Goal: Transaction & Acquisition: Purchase product/service

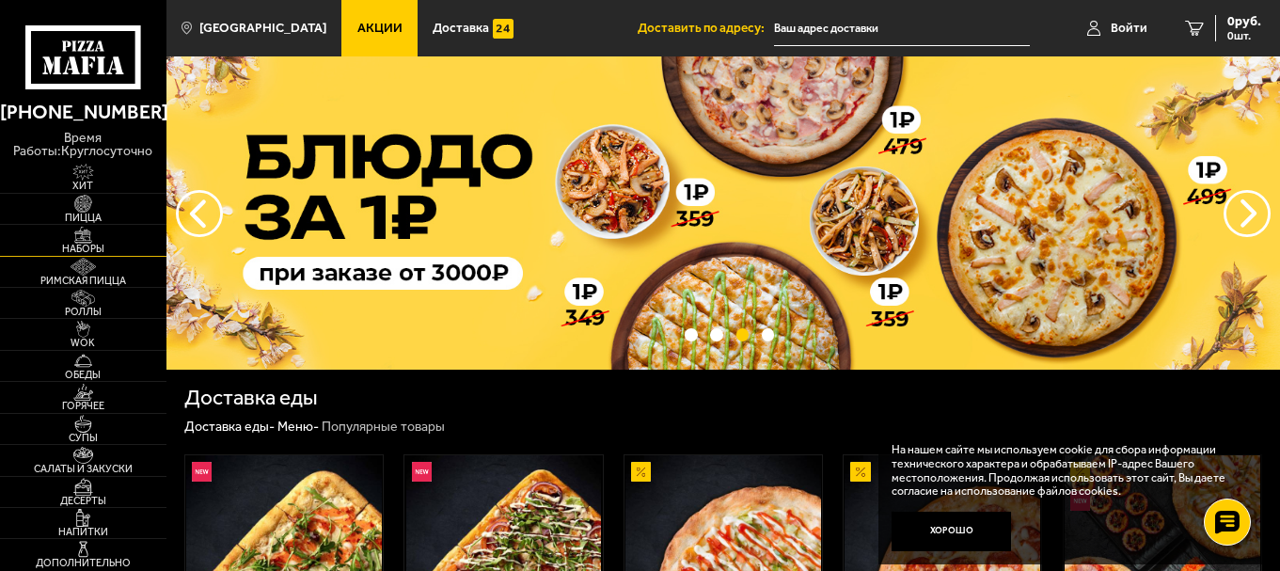
click at [90, 236] on img at bounding box center [82, 235] width 51 height 17
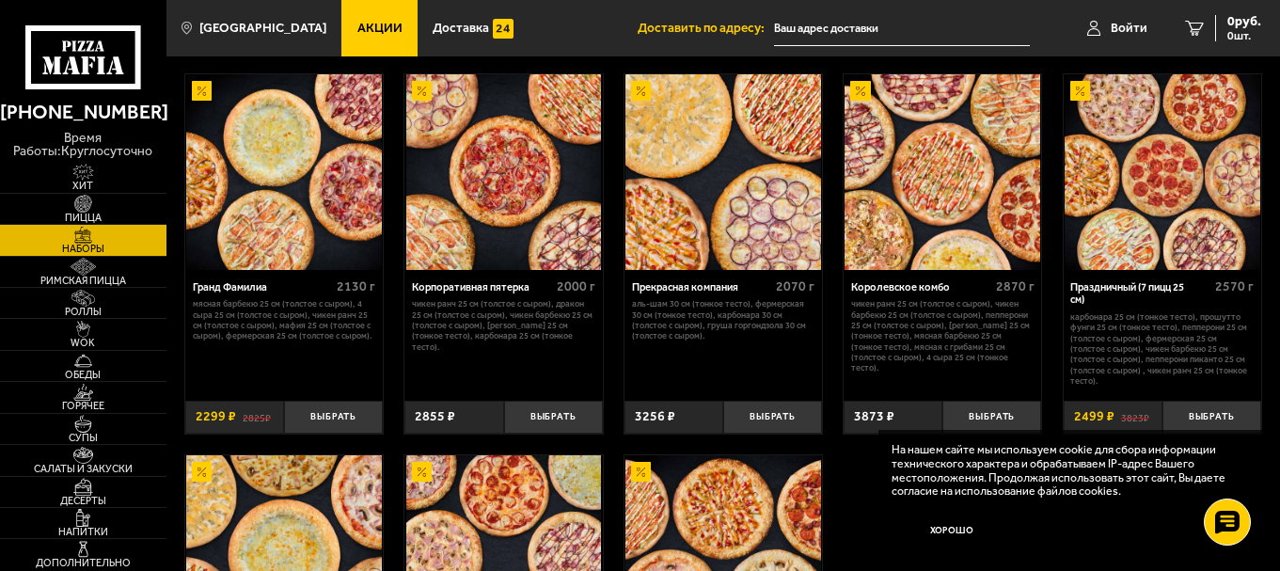
scroll to position [1787, 0]
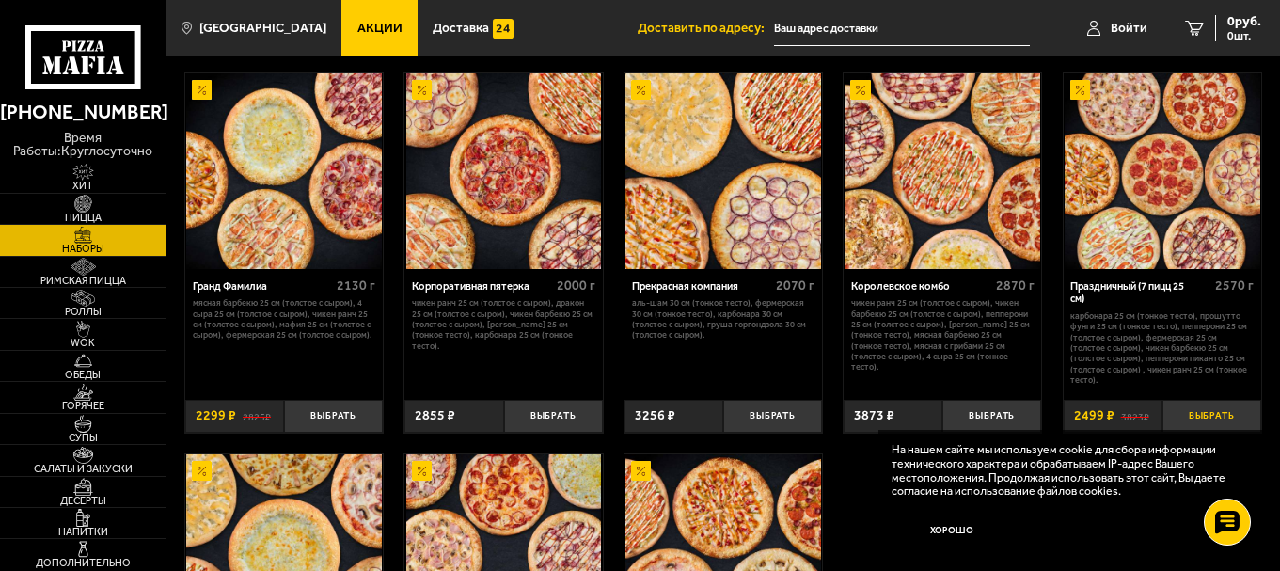
click at [1220, 403] on button "Выбрать" at bounding box center [1211, 416] width 99 height 33
click at [1176, 30] on icon "1" at bounding box center [1171, 28] width 19 height 15
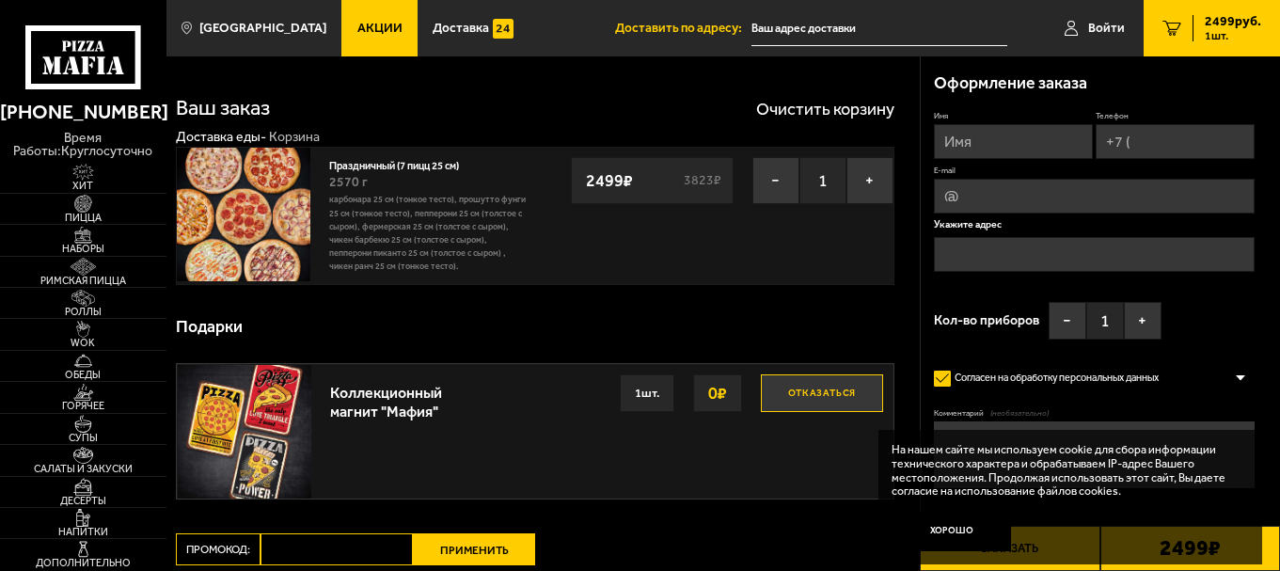
click at [327, 548] on input "Промокод:" at bounding box center [337, 549] width 152 height 32
type input "в"
type input "dr"
click at [437, 558] on button "Применить" at bounding box center [474, 549] width 122 height 32
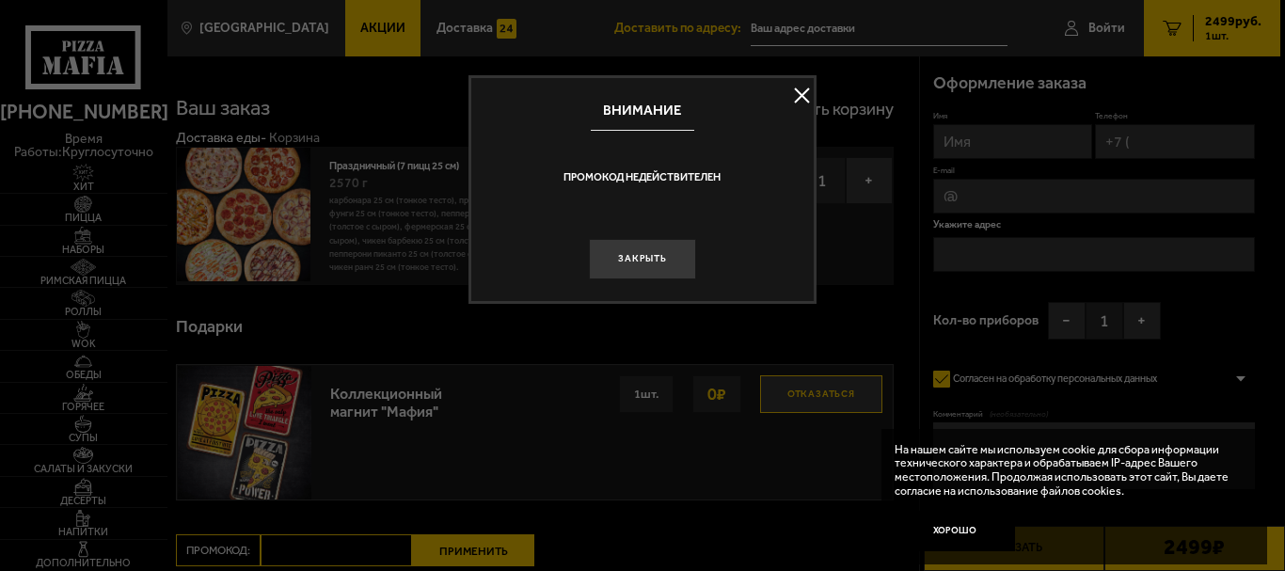
click at [809, 94] on button at bounding box center [802, 96] width 28 height 28
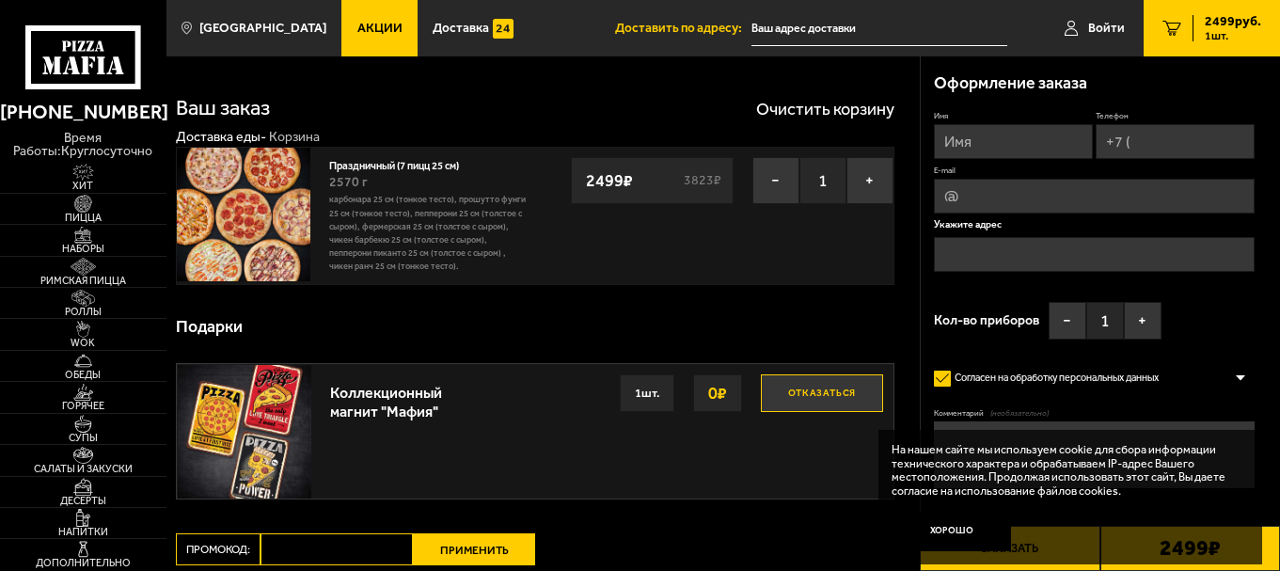
click at [978, 147] on input "Имя" at bounding box center [1013, 141] width 159 height 35
type input "Y"
type input "н"
type input "[PERSON_NAME]"
click at [1141, 135] on input "Телефон" at bounding box center [1175, 141] width 159 height 35
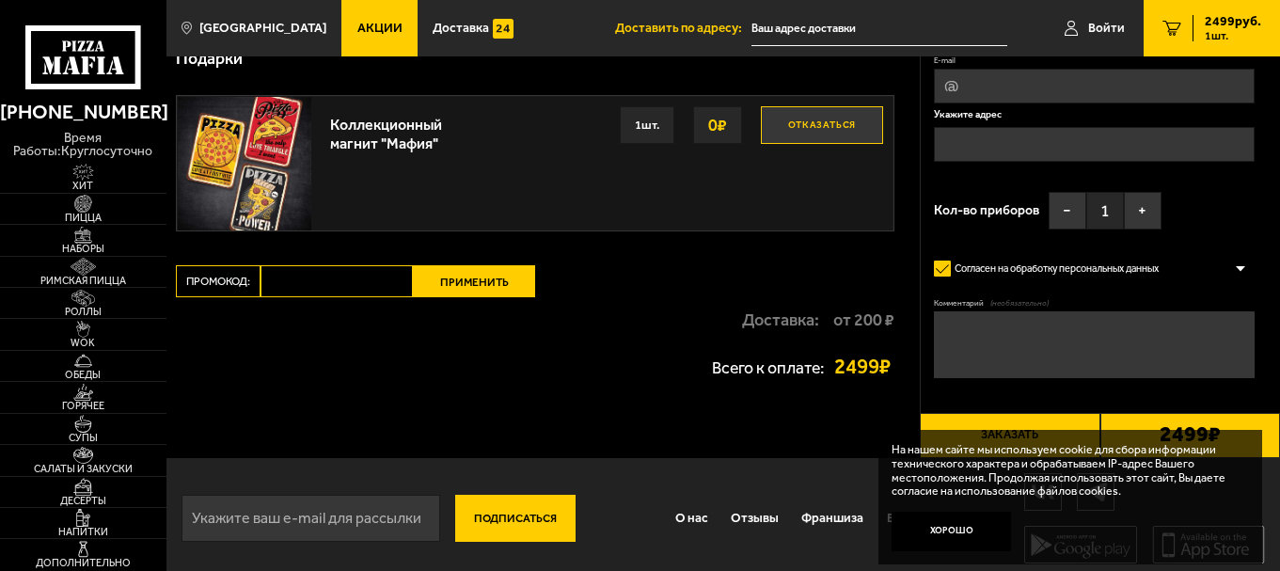
scroll to position [277, 0]
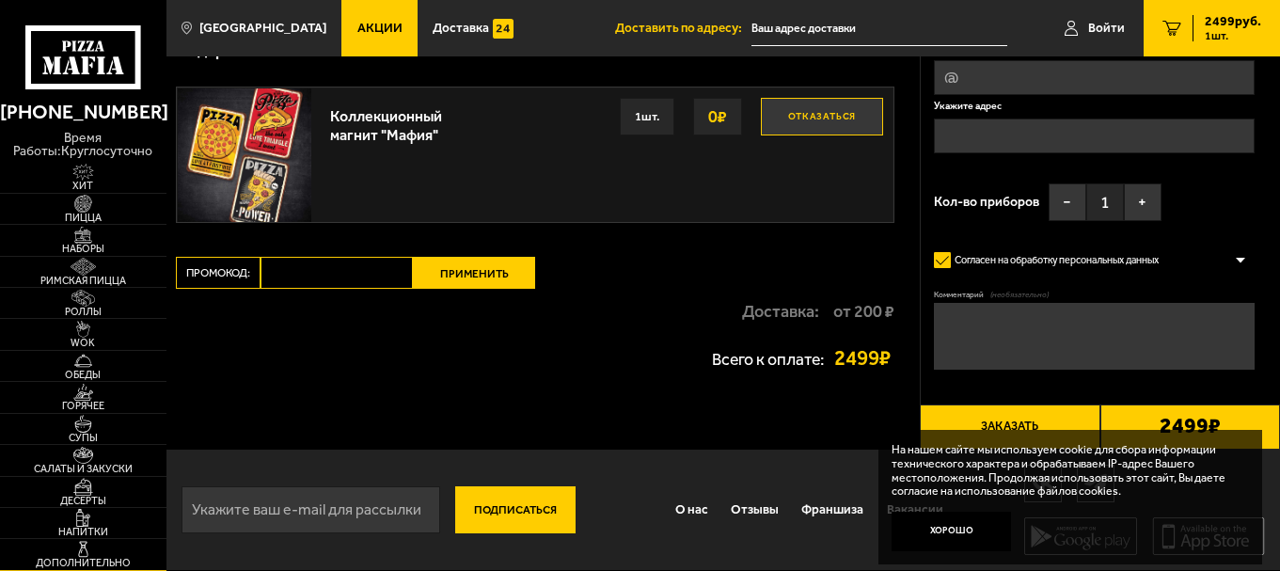
type input "[PHONE_NUMBER]"
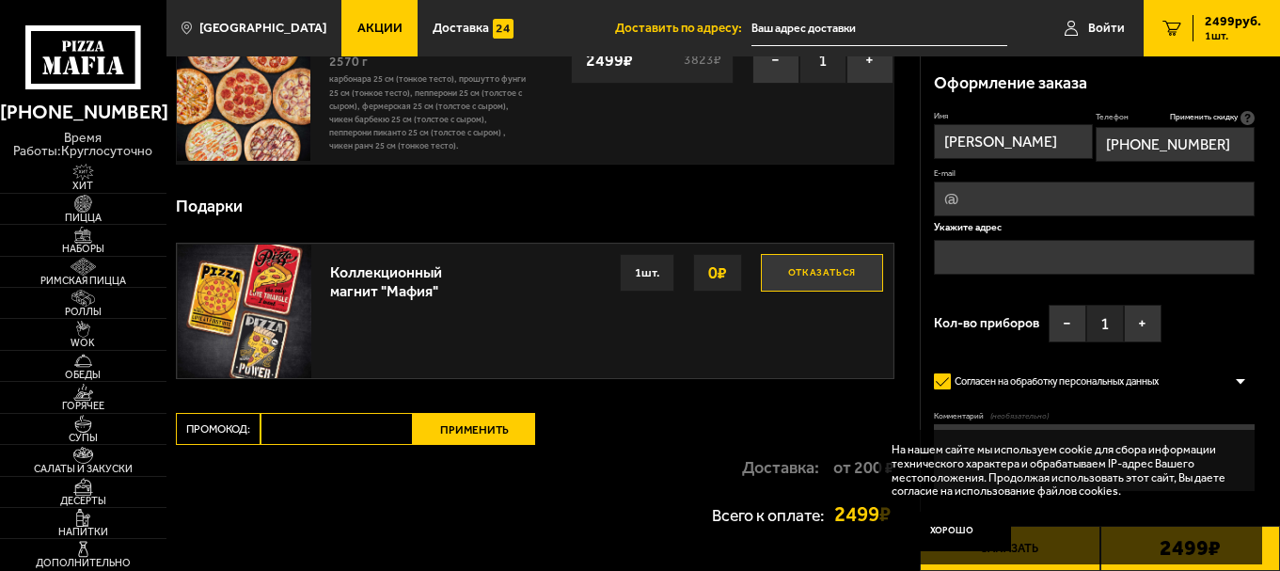
scroll to position [0, 0]
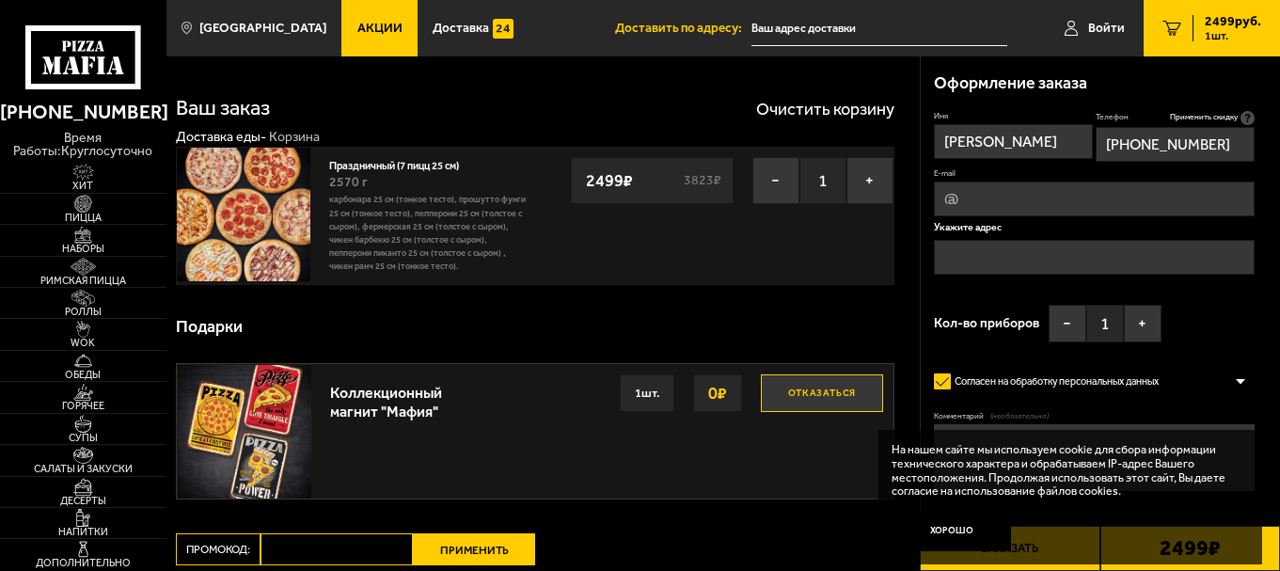
paste input "[PERSON_NAME] <[EMAIL_ADDRESS][DOMAIN_NAME]>"
drag, startPoint x: 1025, startPoint y: 200, endPoint x: 906, endPoint y: 194, distance: 119.6
click at [906, 194] on section "Ваш заказ Очистить корзину Доставка еды - Корзина Праздничный (7 пицц 25 см) 25…" at bounding box center [723, 391] width 1114 height 670
click at [1166, 197] on input "[EMAIL_ADDRESS][DOMAIN_NAME]>" at bounding box center [1094, 199] width 320 height 35
type input "[EMAIL_ADDRESS][DOMAIN_NAME]"
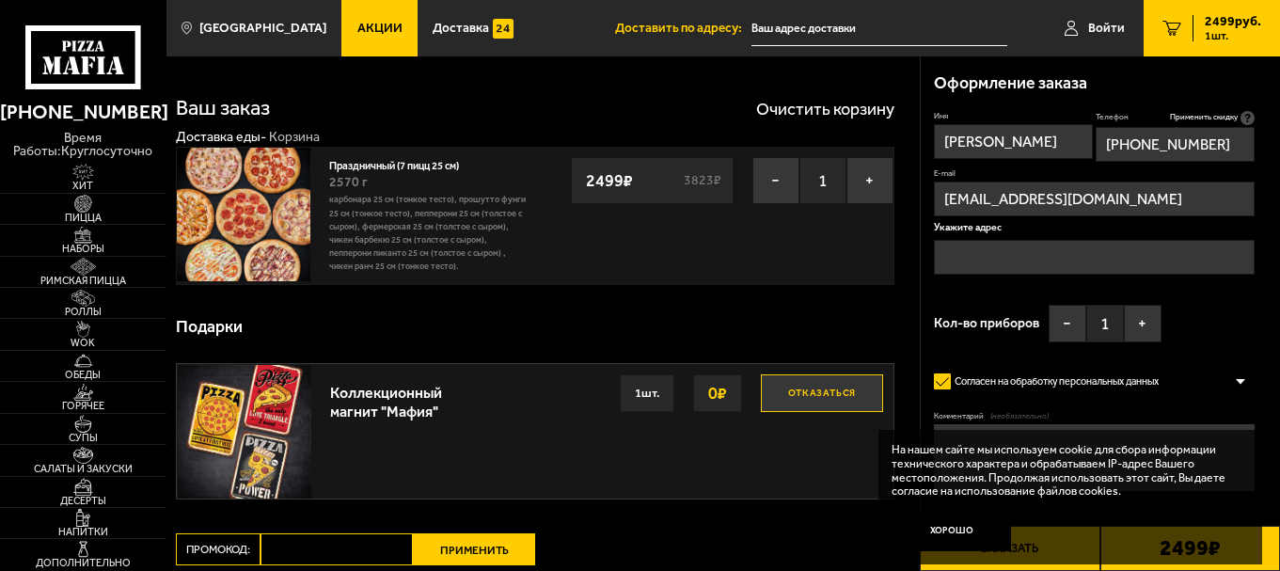
click at [971, 257] on input "text" at bounding box center [1094, 257] width 320 height 35
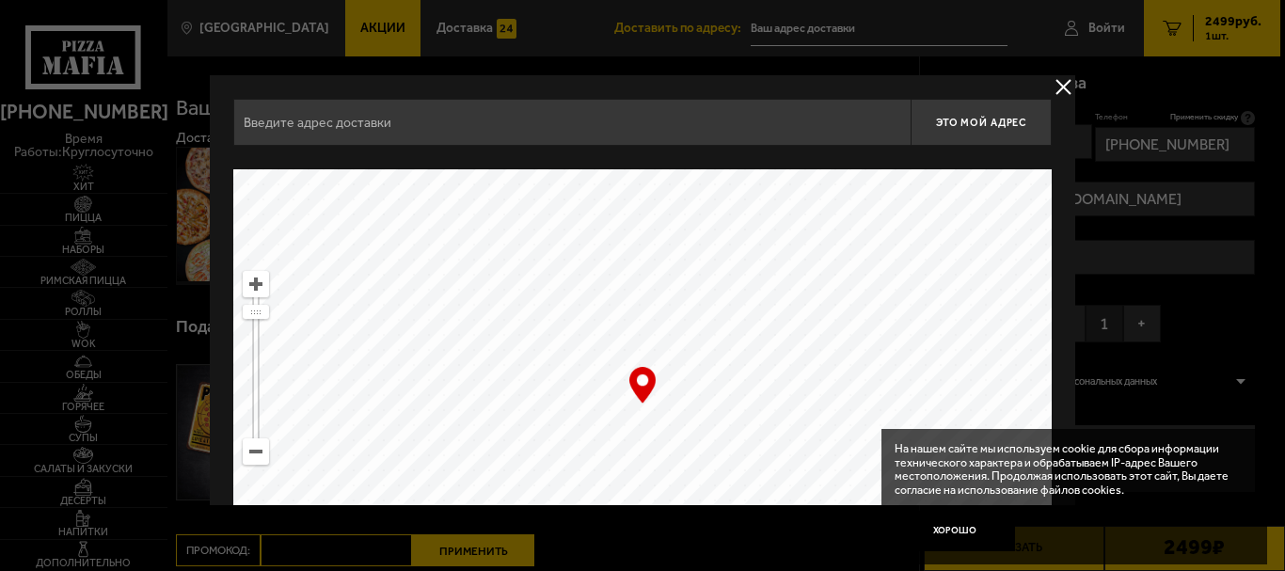
click at [1063, 84] on button "delivery type" at bounding box center [1063, 87] width 24 height 24
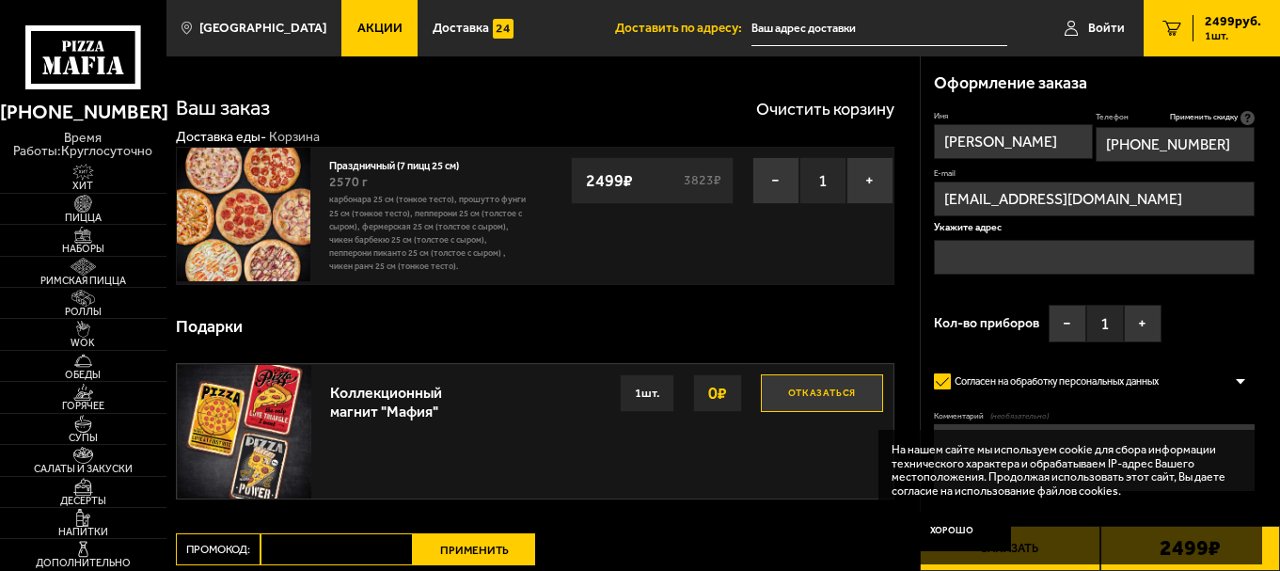
click at [961, 251] on input "text" at bounding box center [1094, 257] width 320 height 35
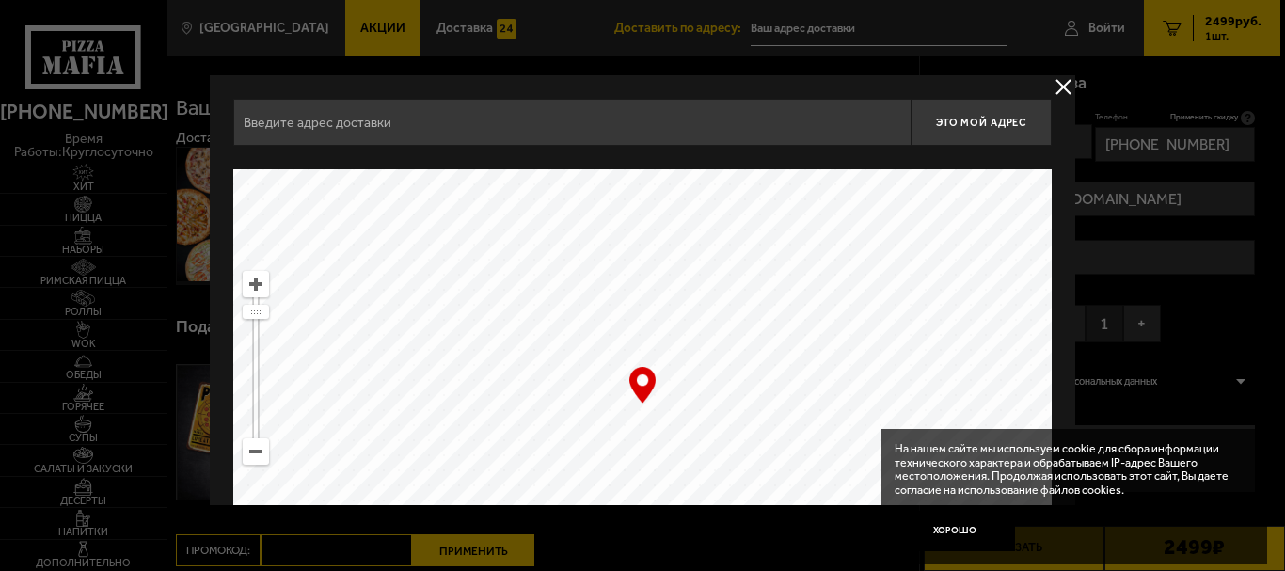
click at [1053, 89] on button "delivery type" at bounding box center [1063, 87] width 24 height 24
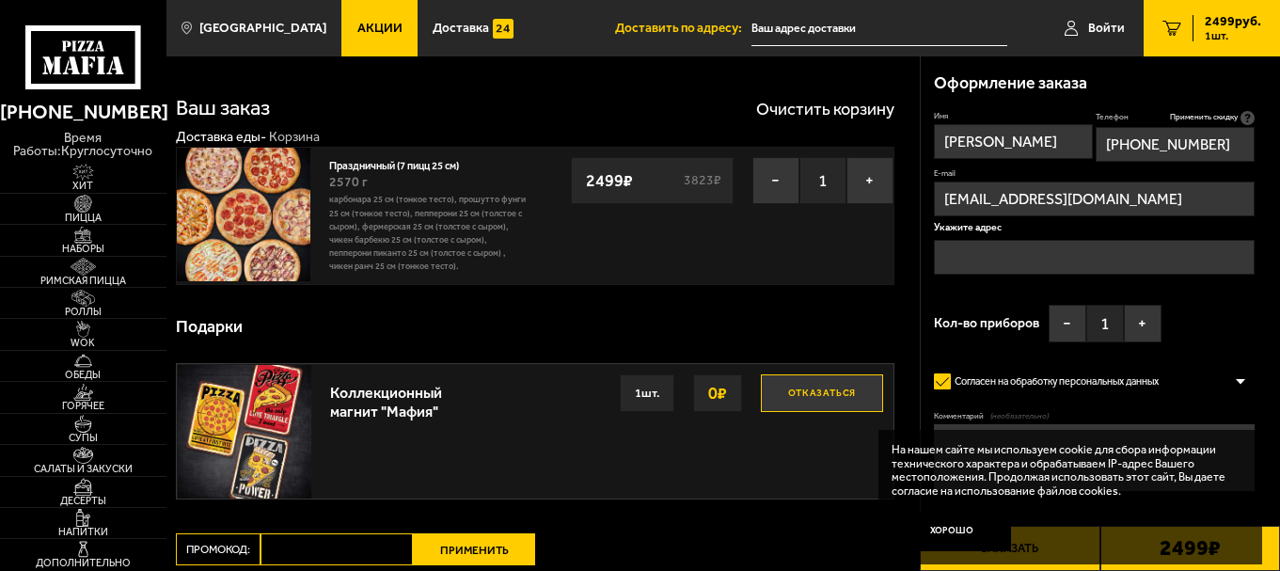
click at [953, 255] on input "text" at bounding box center [1094, 257] width 320 height 35
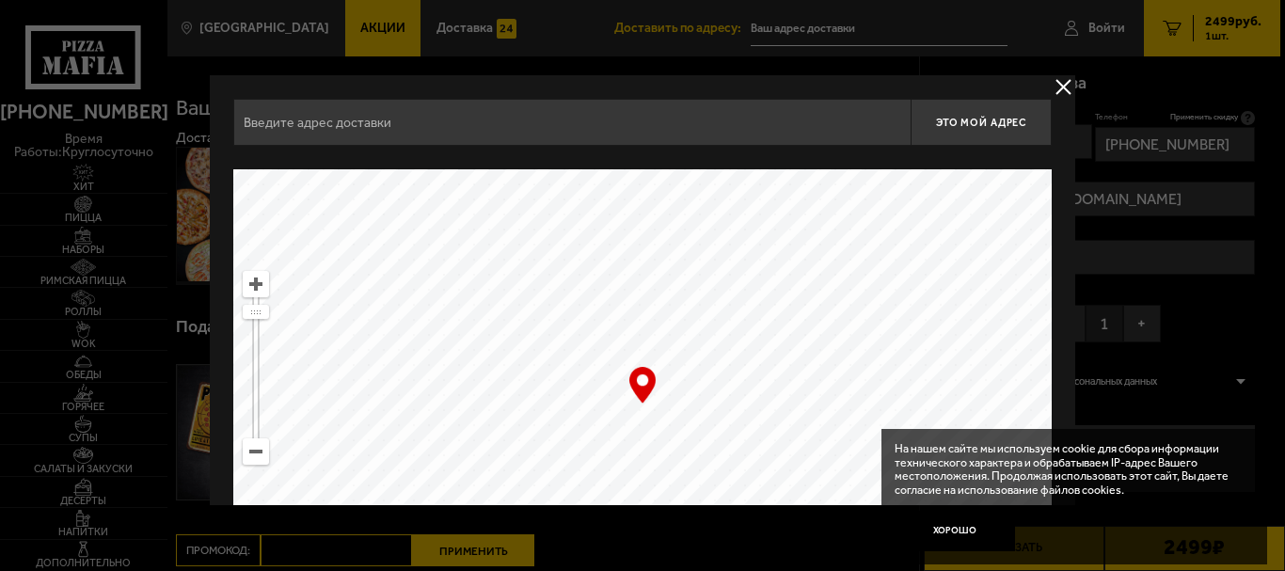
click at [1051, 87] on button "delivery type" at bounding box center [1063, 87] width 24 height 24
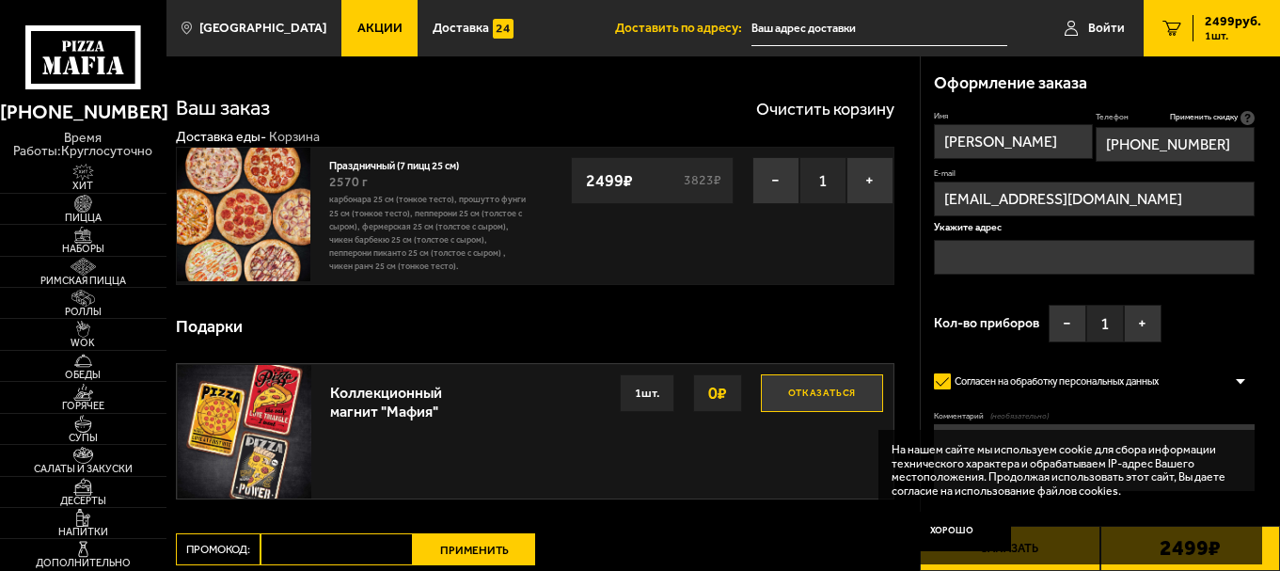
click at [953, 249] on input "text" at bounding box center [1094, 257] width 320 height 35
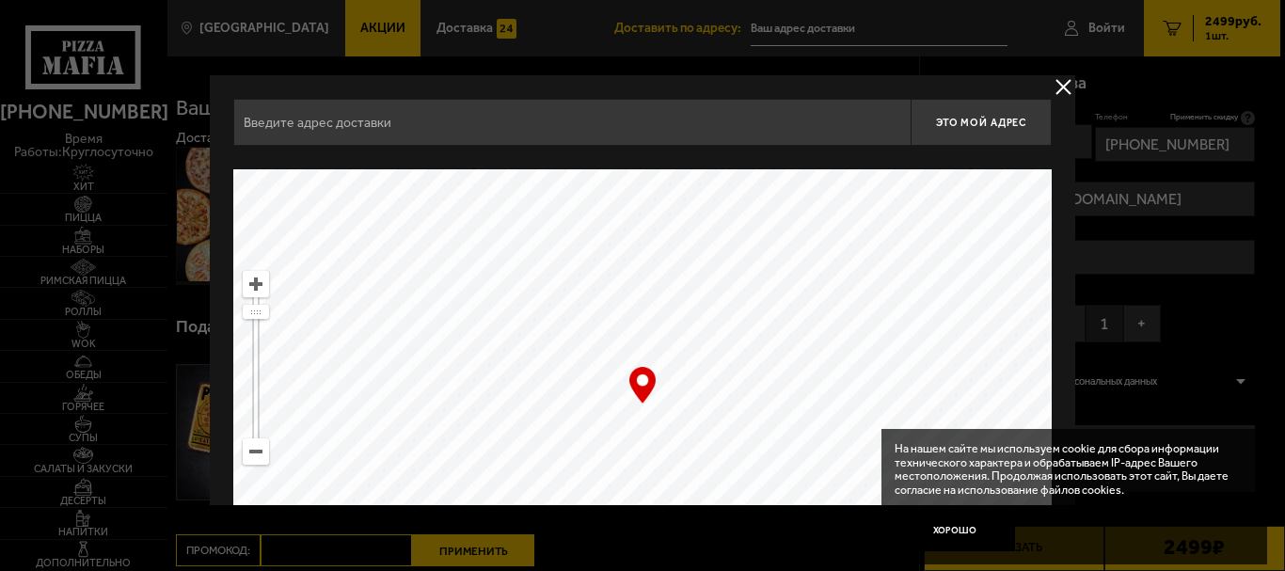
click at [1131, 239] on div at bounding box center [642, 285] width 1285 height 571
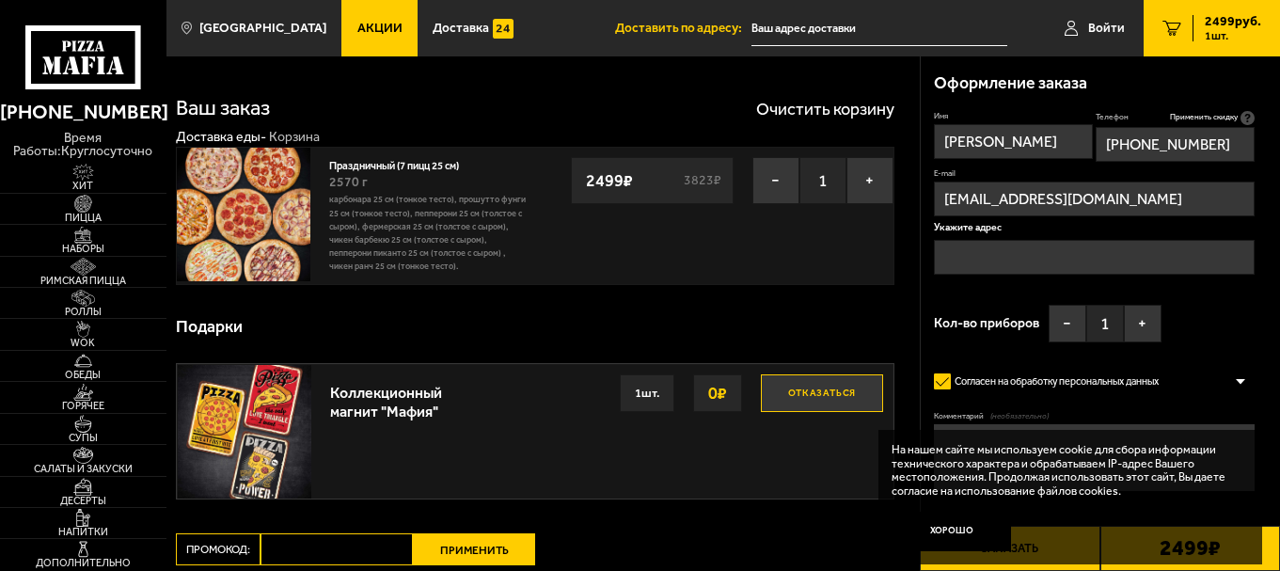
click at [1115, 246] on input "text" at bounding box center [1094, 257] width 320 height 35
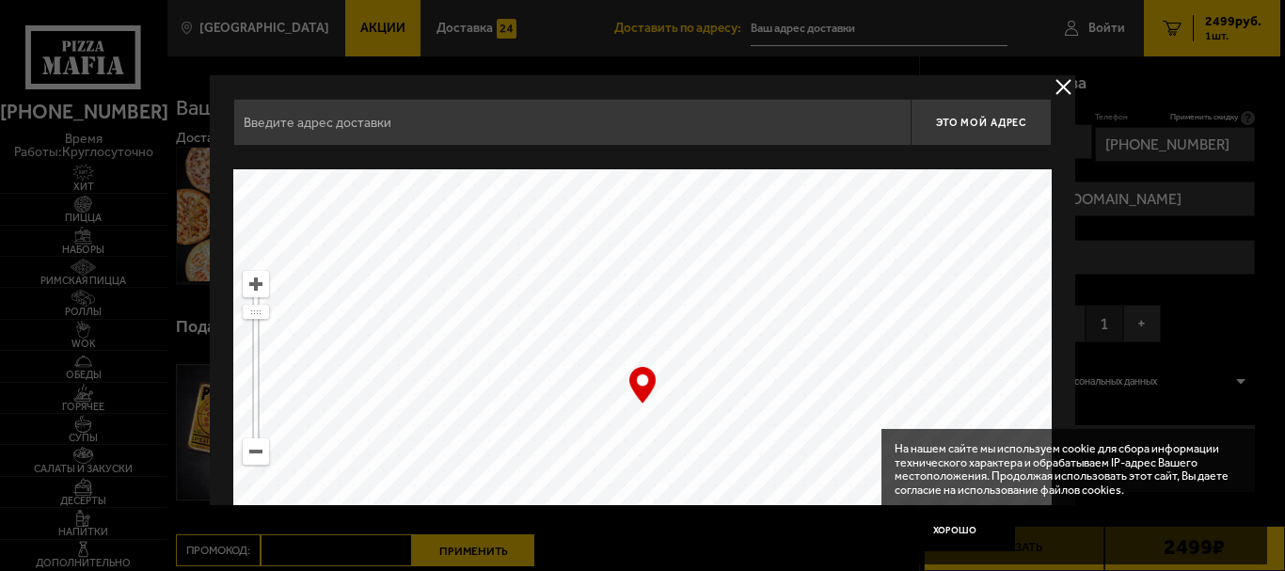
click at [355, 117] on input "text" at bounding box center [571, 122] width 677 height 47
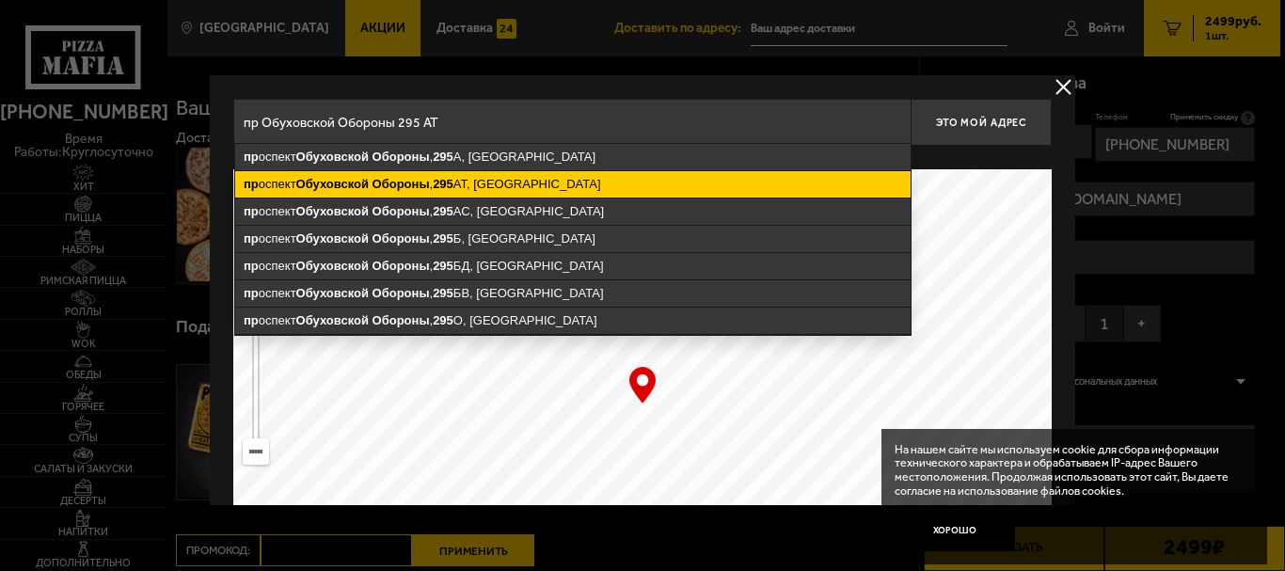
click at [362, 186] on ymaps "Обуховской" at bounding box center [332, 184] width 72 height 14
type input "[GEOGRAPHIC_DATA], [GEOGRAPHIC_DATA], 295АТ"
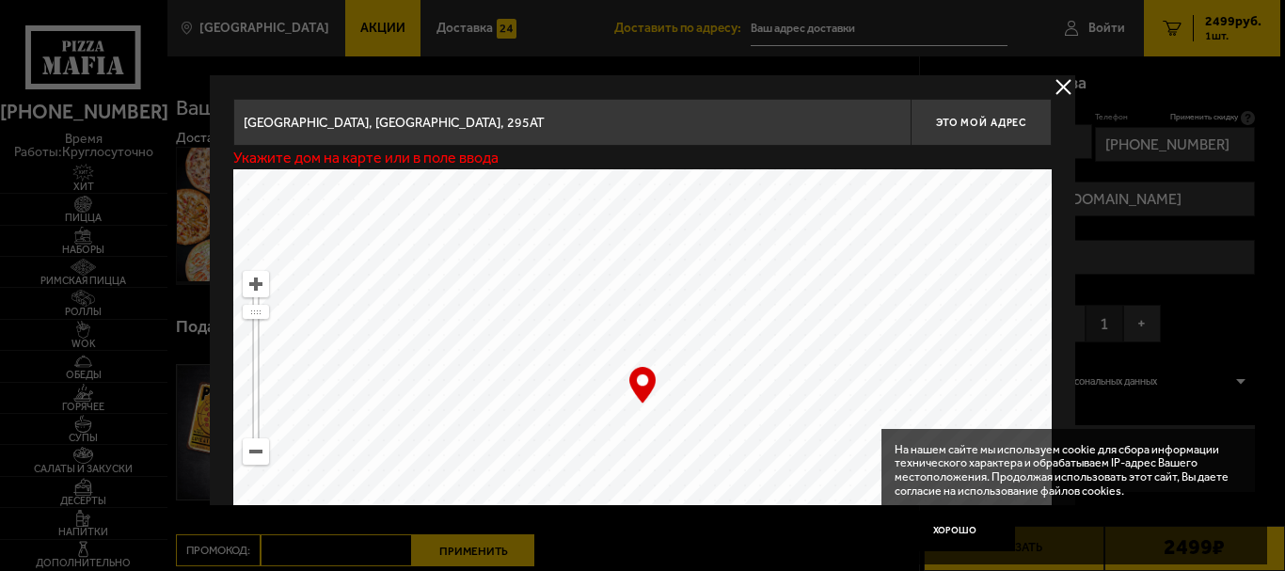
type input "[STREET_ADDRESS]"
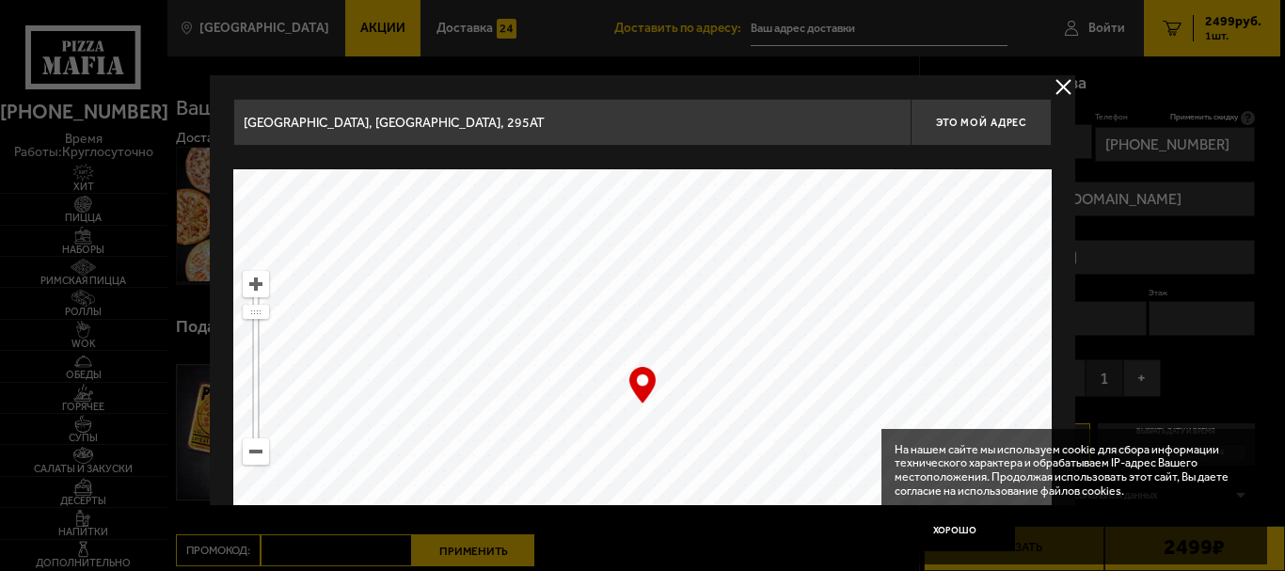
click at [1062, 90] on button "delivery type" at bounding box center [1063, 87] width 24 height 24
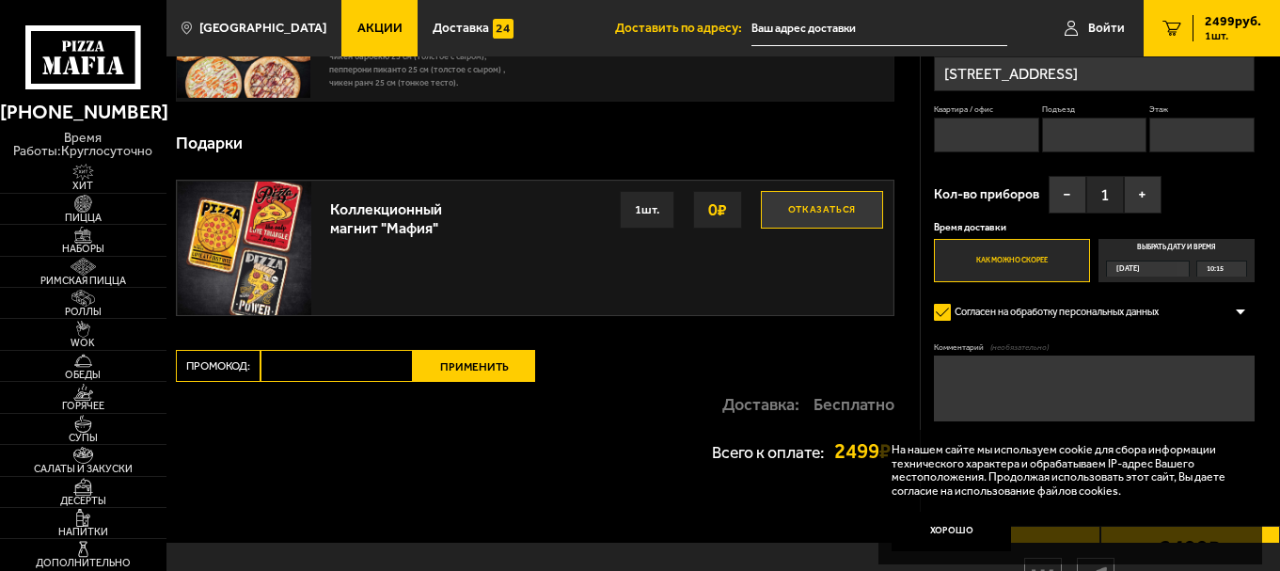
scroll to position [188, 0]
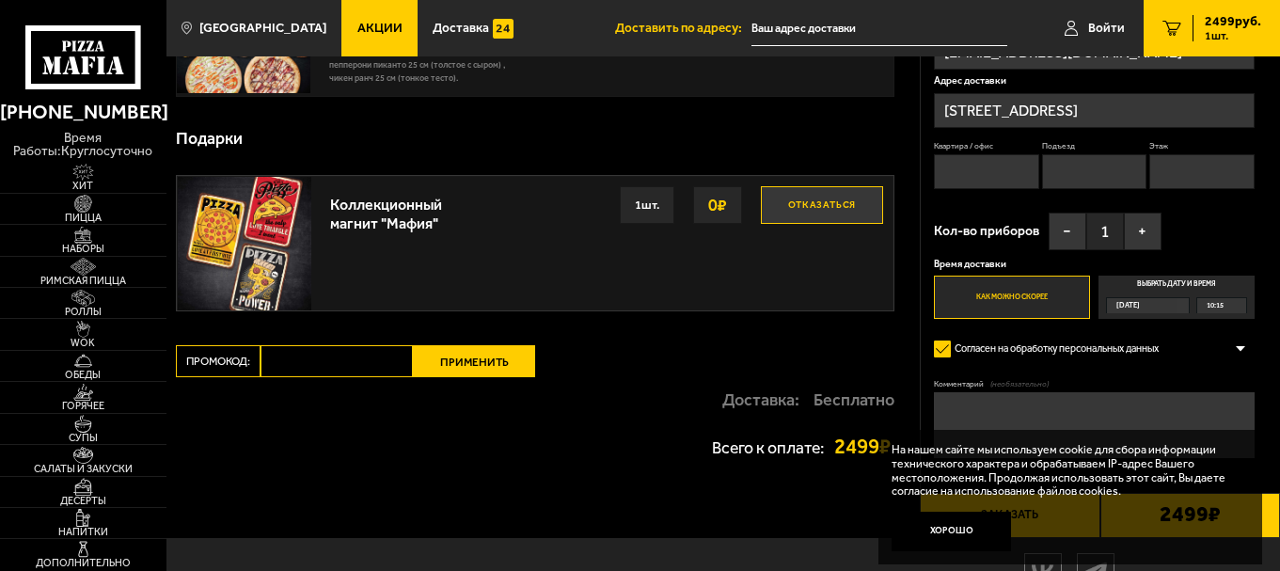
click at [1164, 305] on div "[DATE]" at bounding box center [1142, 305] width 70 height 15
click at [0, 0] on input "Выбрать дату и время [DATE] 10:15" at bounding box center [0, 0] width 0 height 0
click at [1177, 308] on div "[DATE]" at bounding box center [1142, 305] width 70 height 15
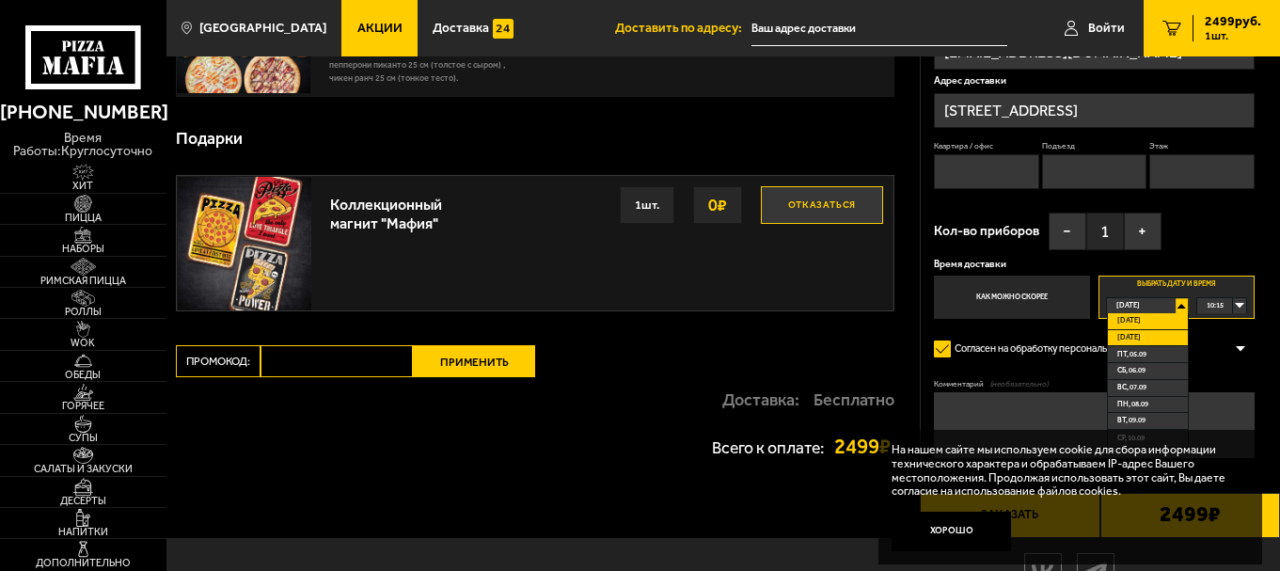
click at [1156, 330] on li "[DATE]" at bounding box center [1148, 338] width 80 height 17
click at [1239, 304] on div "00:00" at bounding box center [1221, 305] width 48 height 15
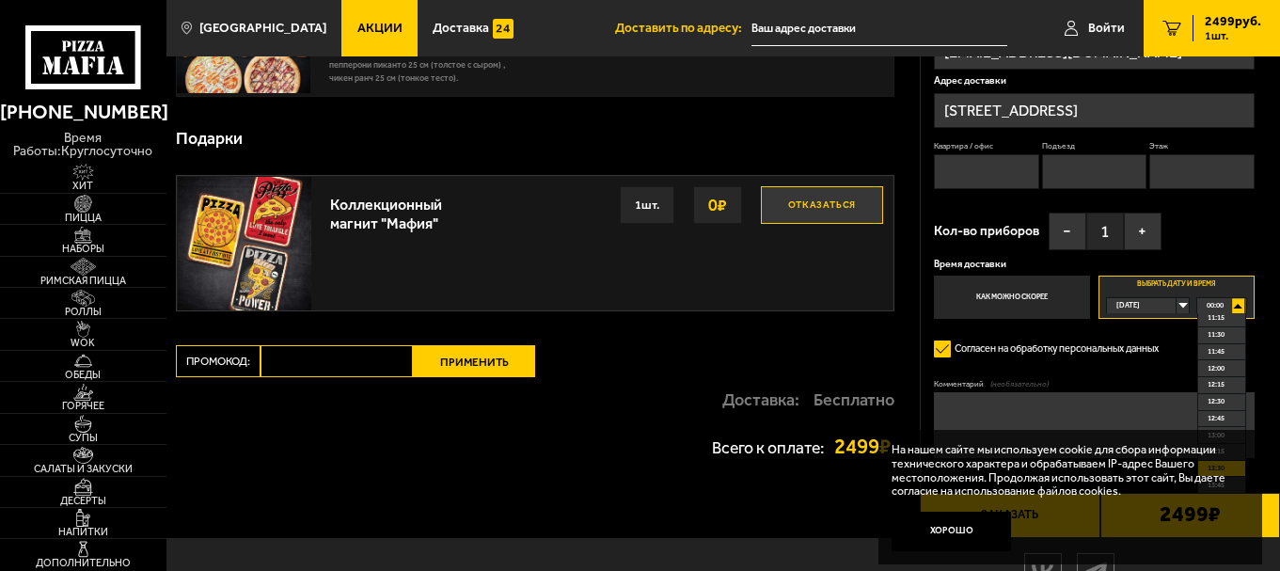
scroll to position [846, 0]
click at [1212, 373] on span "13:30" at bounding box center [1216, 374] width 17 height 15
click at [1240, 308] on div "13:30" at bounding box center [1221, 305] width 48 height 15
click at [1209, 345] on span "13:00" at bounding box center [1216, 341] width 17 height 15
click at [1213, 304] on span "13:00" at bounding box center [1215, 305] width 17 height 15
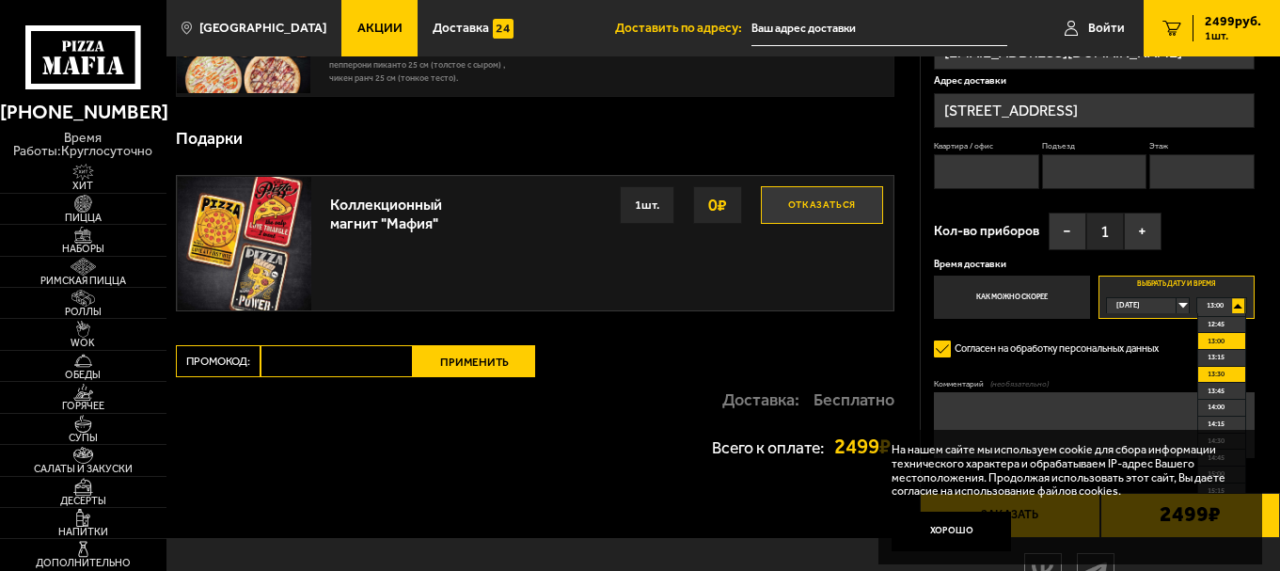
click at [1209, 380] on span "13:30" at bounding box center [1216, 374] width 17 height 15
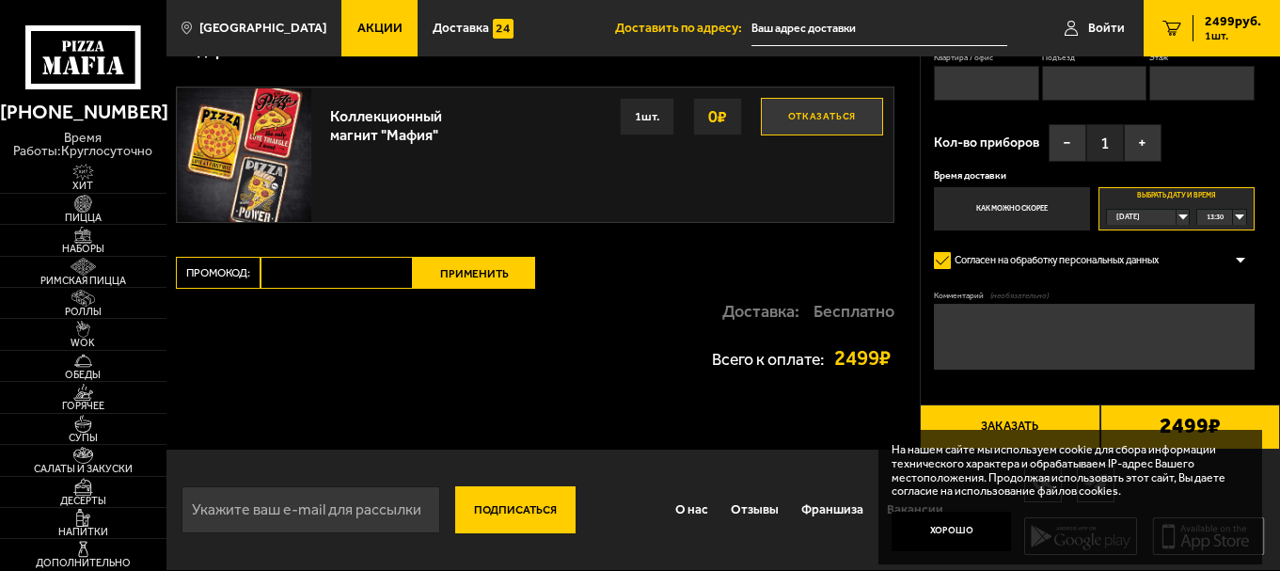
click at [987, 312] on textarea "Комментарий (необязательно)" at bounding box center [1094, 337] width 320 height 67
click at [1010, 316] on textarea "ЗАЕЗД С УЛ зАПОРОЖСКАЯ" at bounding box center [1094, 337] width 320 height 67
click at [1004, 318] on textarea "ЗАЕЗД С УЛ зАПОРОЖСКАЯ" at bounding box center [1094, 337] width 320 height 67
click at [1092, 314] on textarea "ЗАЕЗД С УЛ ЗАПОРОЖСКАЯ" at bounding box center [1094, 337] width 320 height 67
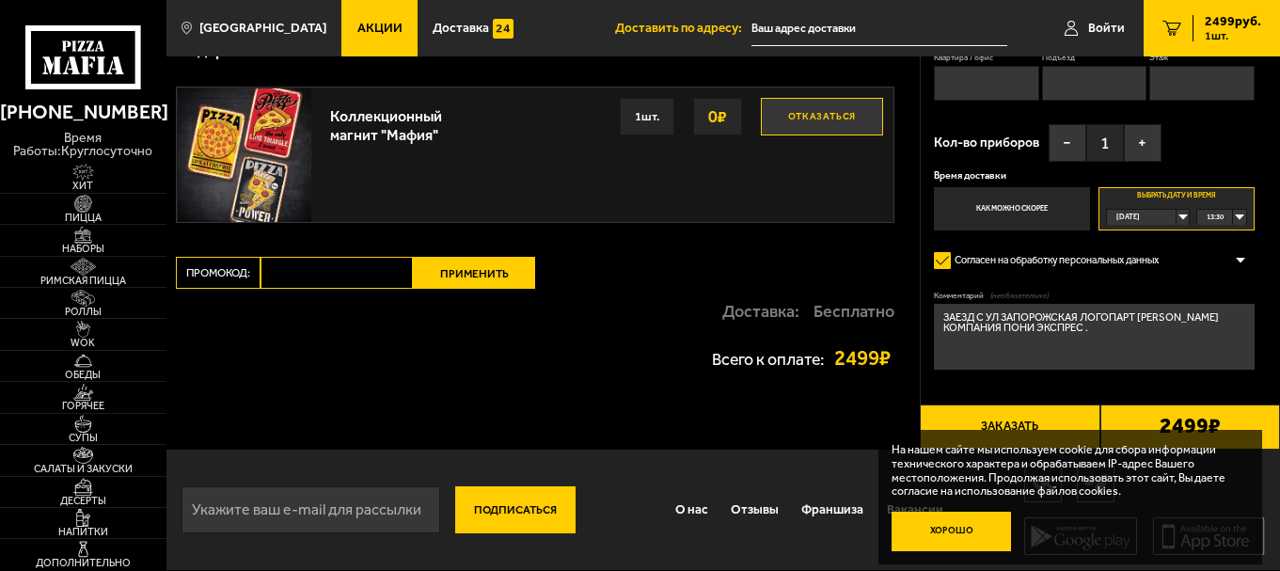
type textarea "ЗАЕЗД С УЛ ЗАПОРОЖСКАЯ ЛОГОПАРТ [PERSON_NAME] КОМПАНИЯ ПОНИ ЭКСПРЕС ."
click at [965, 530] on button "Хорошо" at bounding box center [952, 532] width 120 height 40
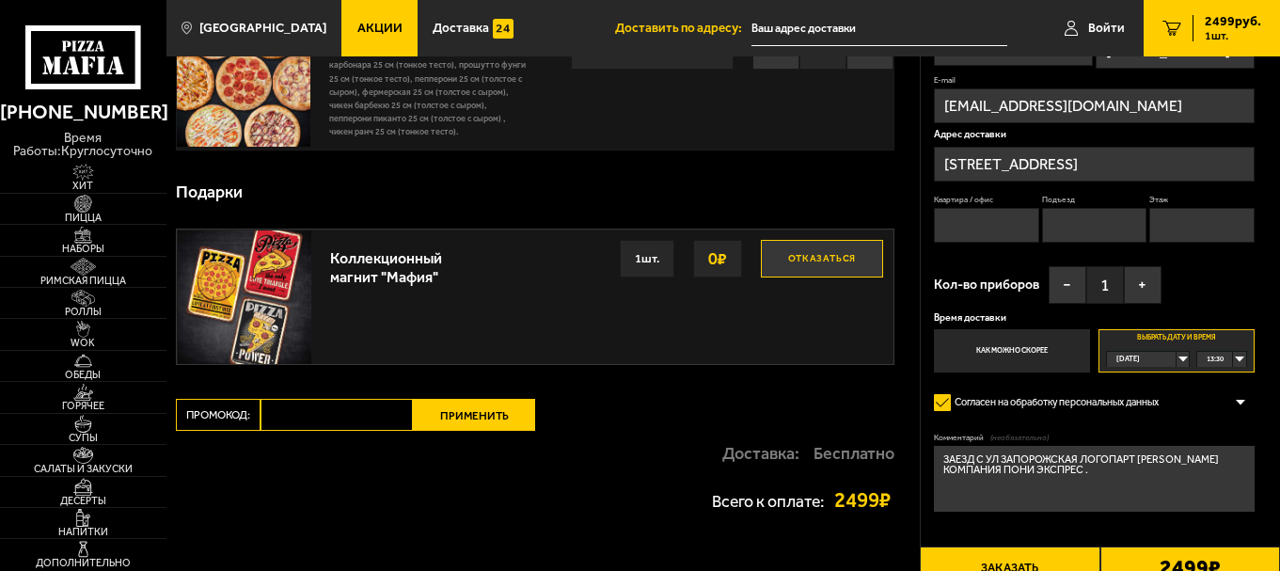
scroll to position [0, 0]
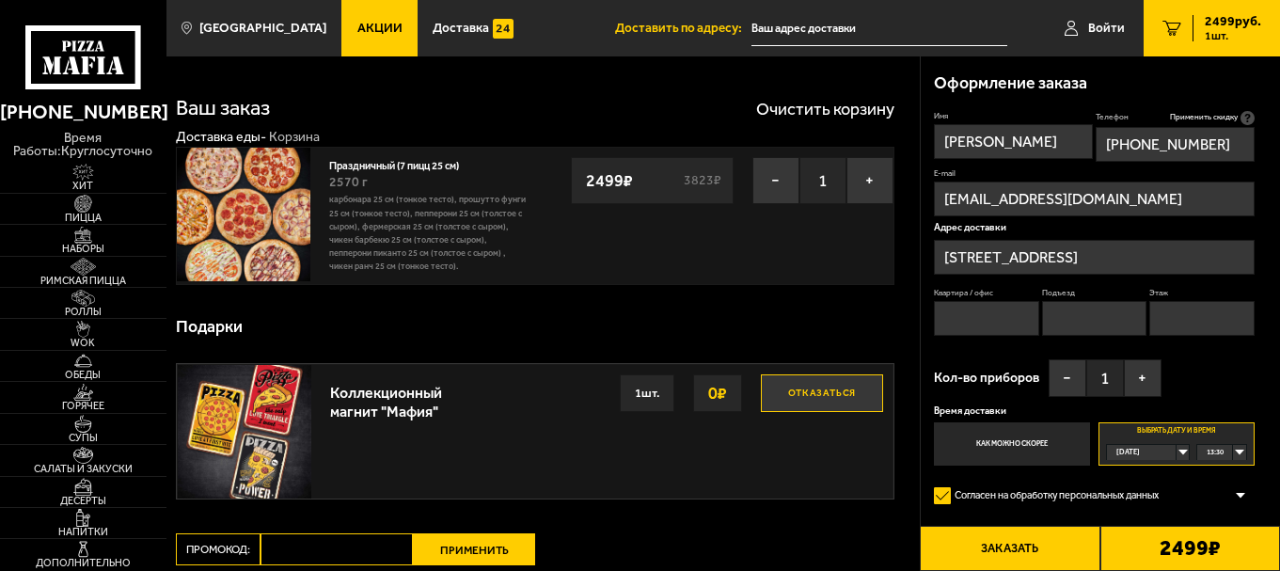
click at [357, 31] on span "Акции" at bounding box center [379, 28] width 45 height 13
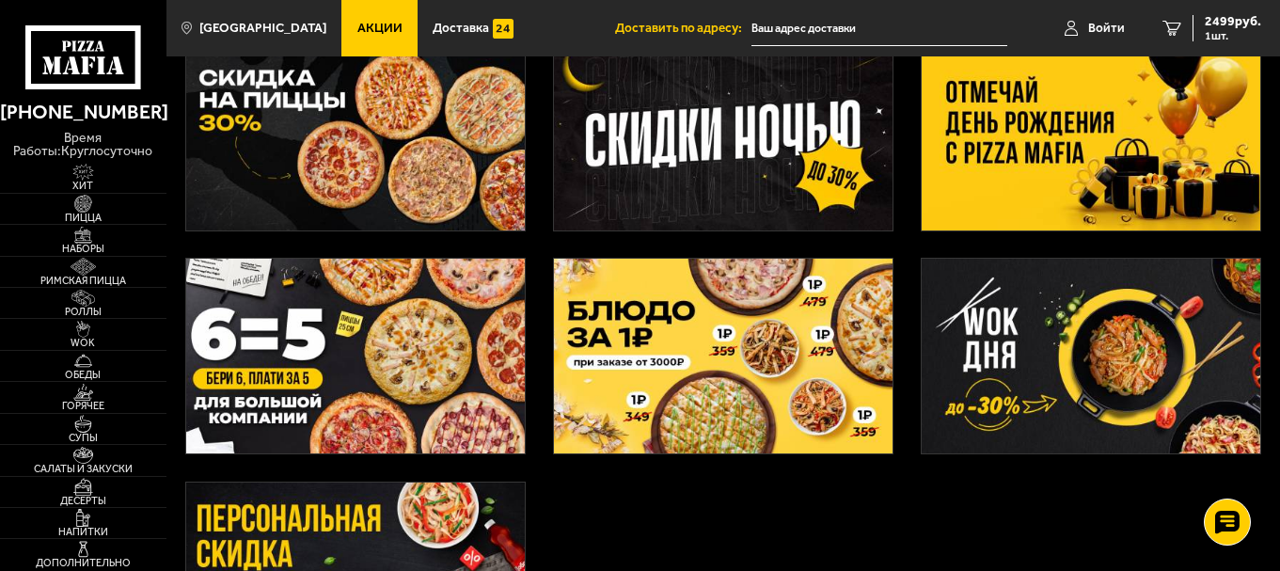
scroll to position [376, 0]
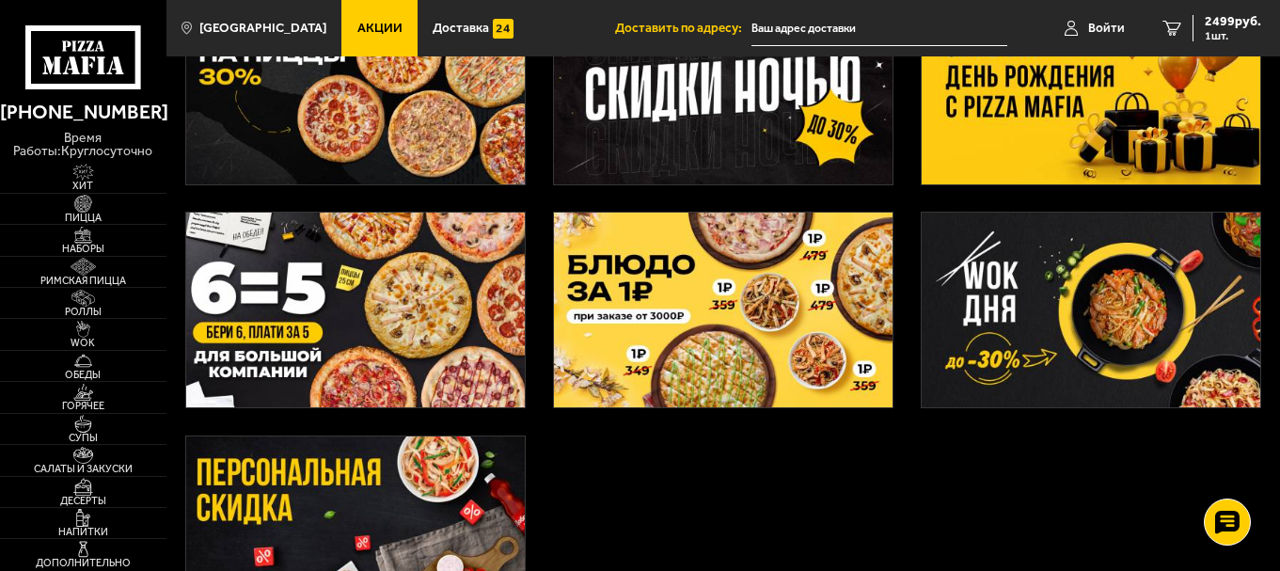
click at [408, 308] on img at bounding box center [356, 310] width 340 height 195
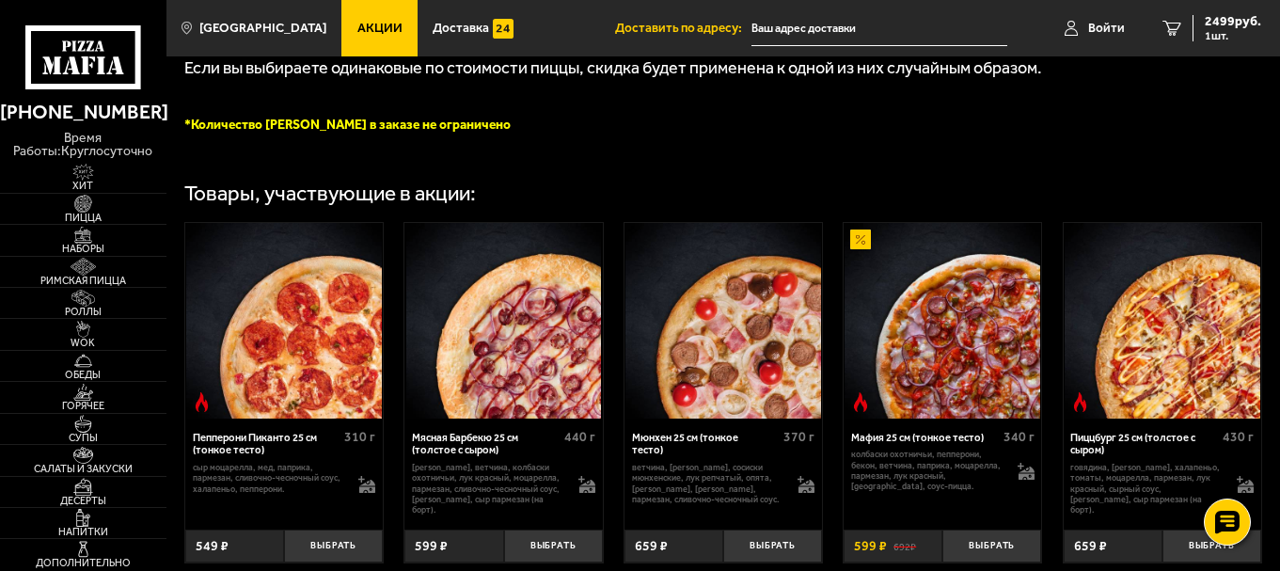
scroll to position [1129, 0]
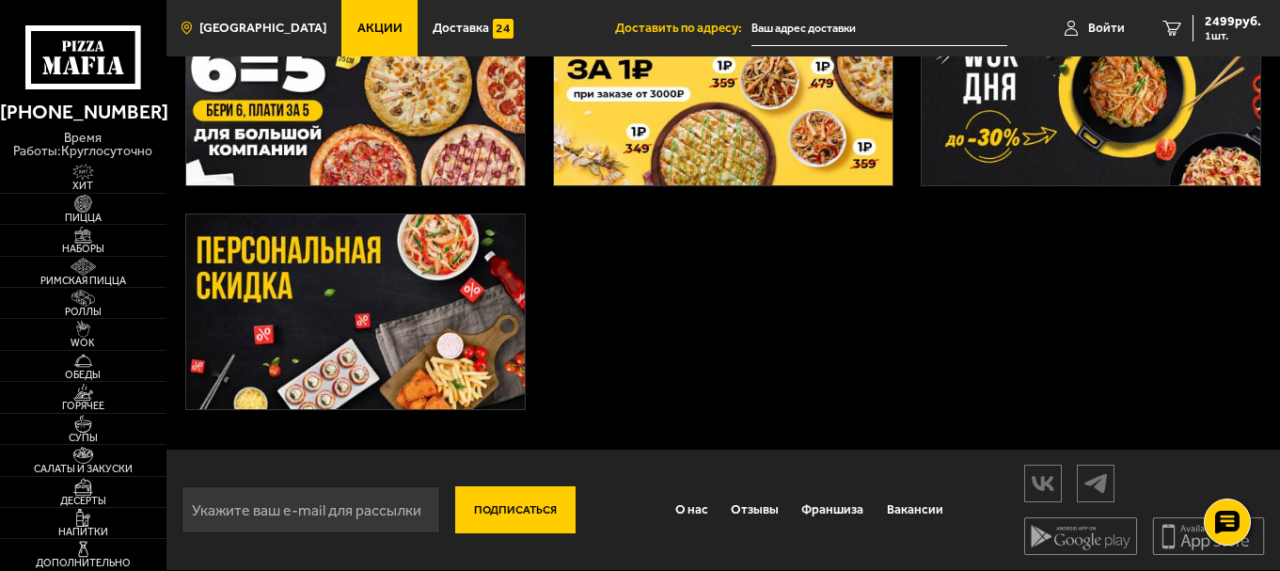
scroll to position [376, 0]
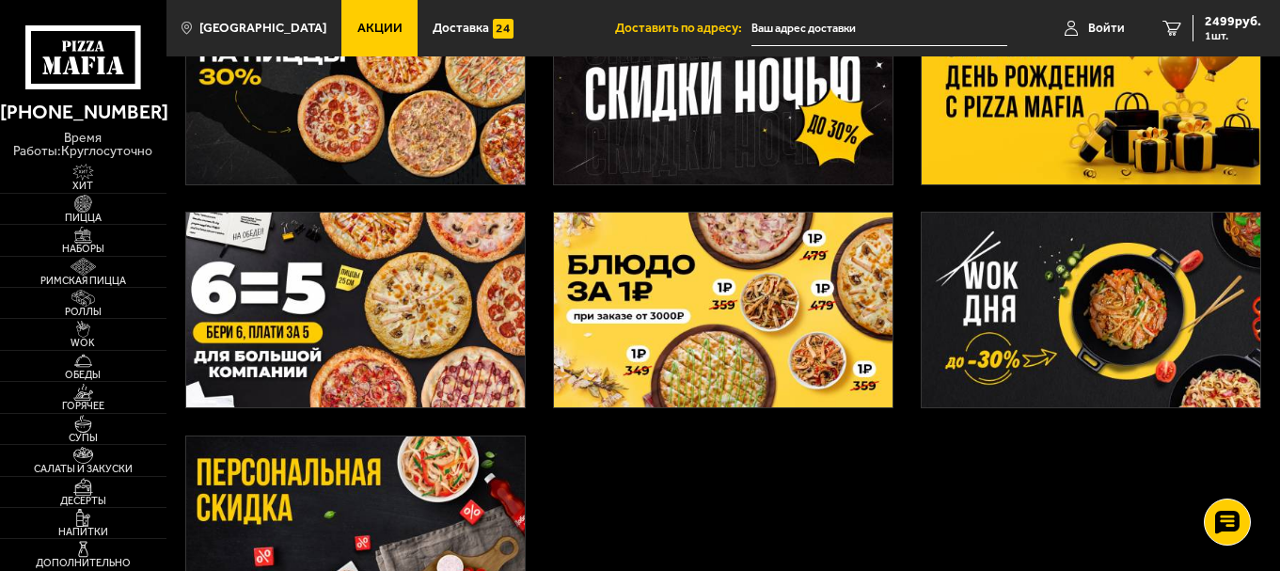
click at [342, 102] on img at bounding box center [356, 87] width 340 height 195
